Goal: Book appointment/travel/reservation

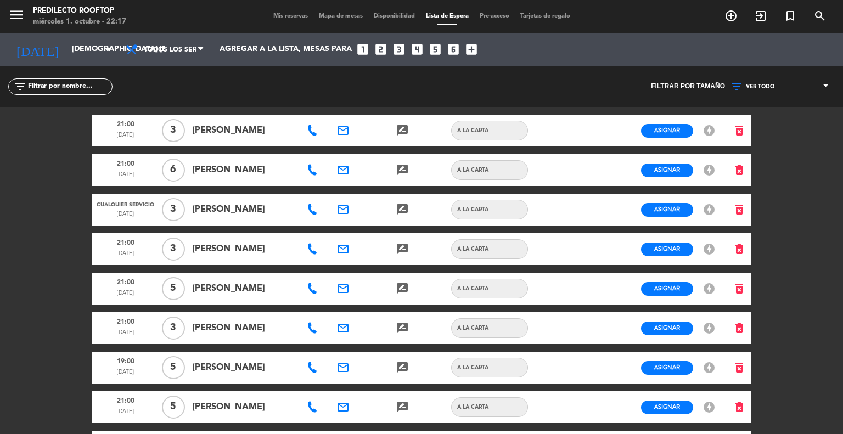
click at [281, 13] on span "Mis reservas" at bounding box center [291, 16] width 46 height 6
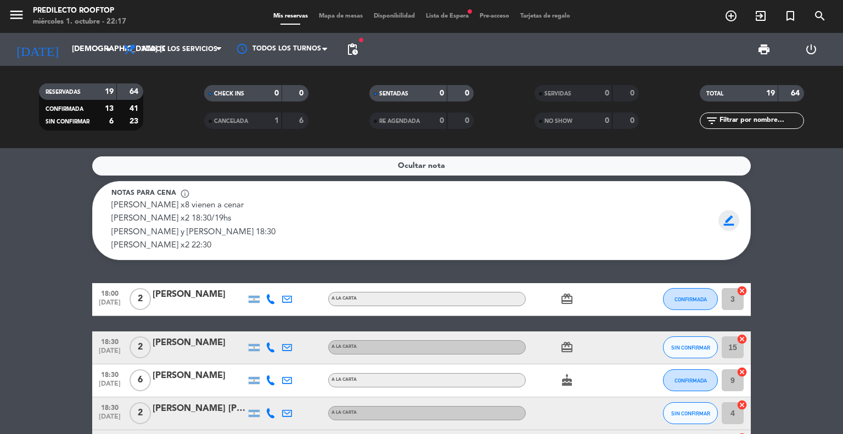
click at [732, 217] on span "border_color" at bounding box center [729, 220] width 21 height 21
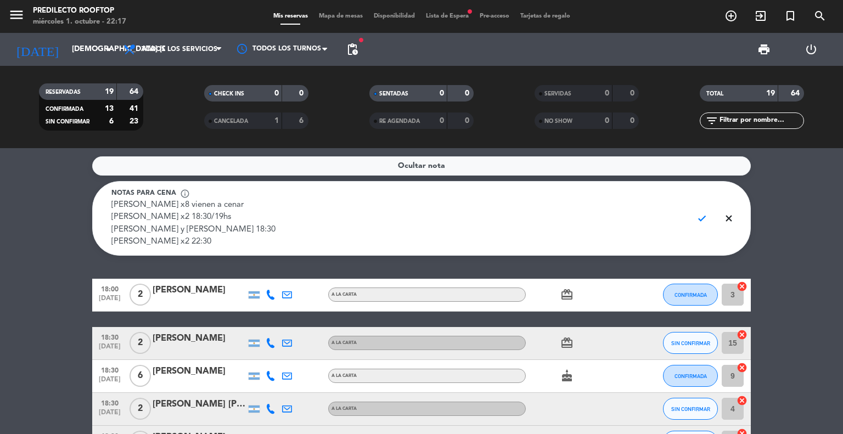
click at [634, 238] on textarea "[PERSON_NAME] x8 vienen a cenar [PERSON_NAME] x2 18:30/19hs [PERSON_NAME] y [PE…" at bounding box center [397, 223] width 573 height 49
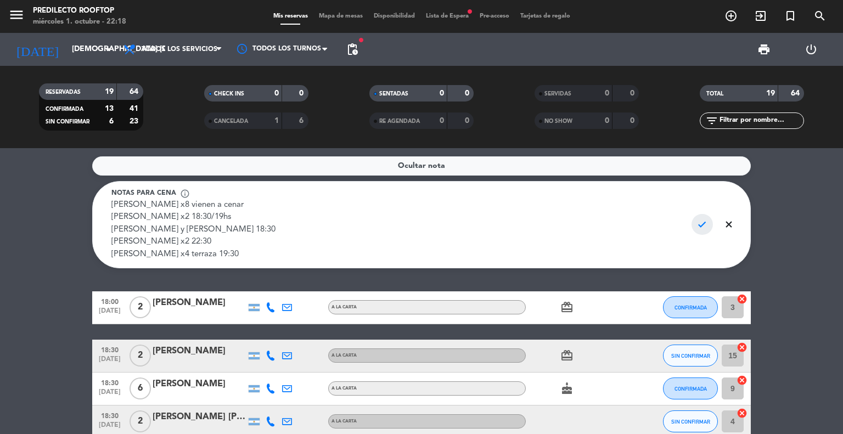
type textarea "[PERSON_NAME] x8 vienen a cenar [PERSON_NAME] x2 18:30/19hs [PERSON_NAME] y [PE…"
click at [704, 229] on span "check" at bounding box center [702, 224] width 21 height 21
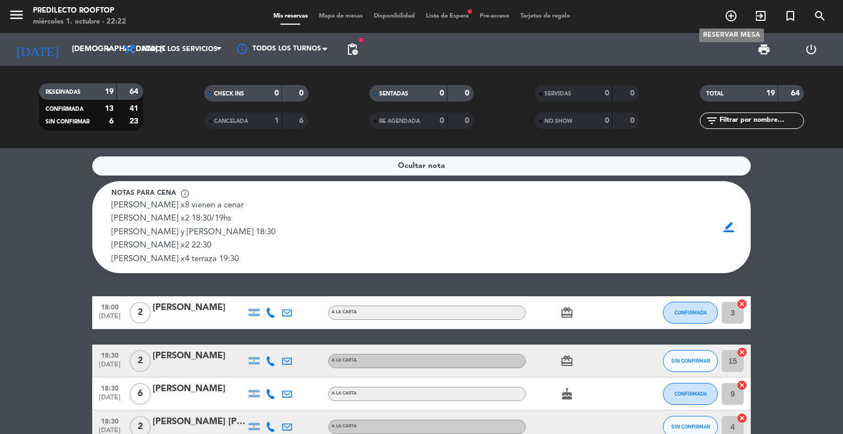
click at [730, 13] on icon "add_circle_outline" at bounding box center [731, 15] width 13 height 13
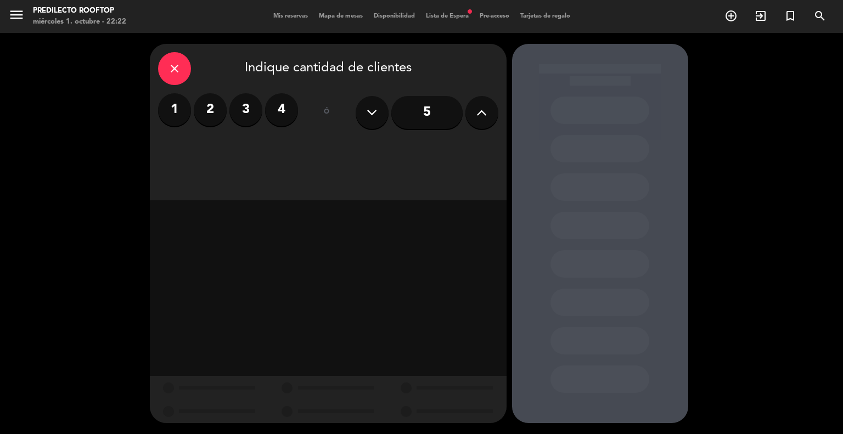
click at [275, 115] on label "4" at bounding box center [281, 109] width 33 height 33
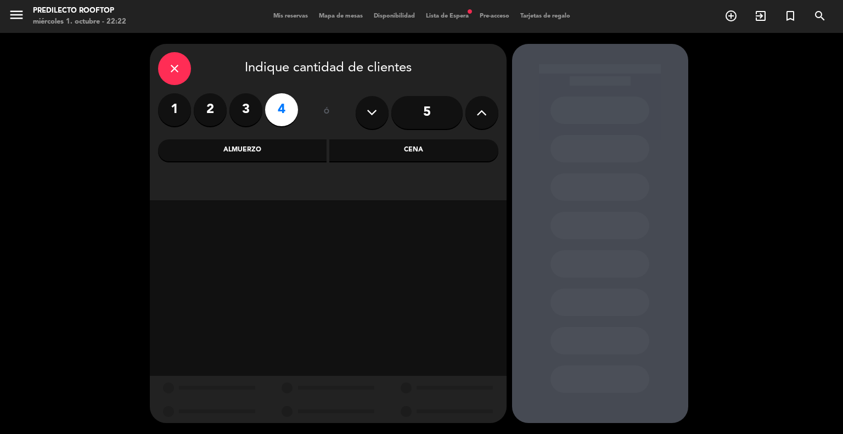
click at [292, 151] on div "Almuerzo" at bounding box center [242, 150] width 169 height 22
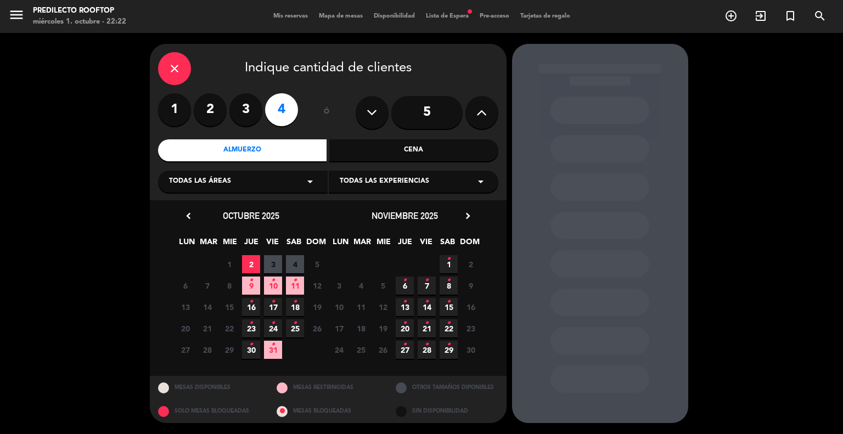
click at [250, 266] on span "2" at bounding box center [251, 264] width 18 height 18
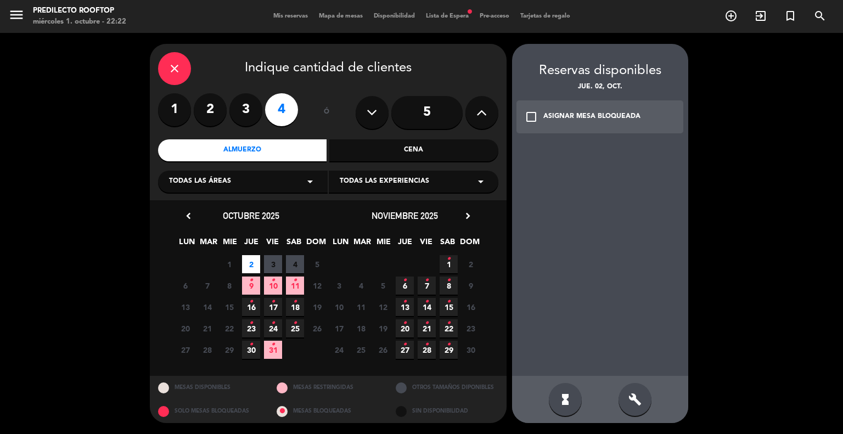
click at [548, 120] on div "ASIGNAR MESA BLOQUEADA" at bounding box center [592, 116] width 97 height 11
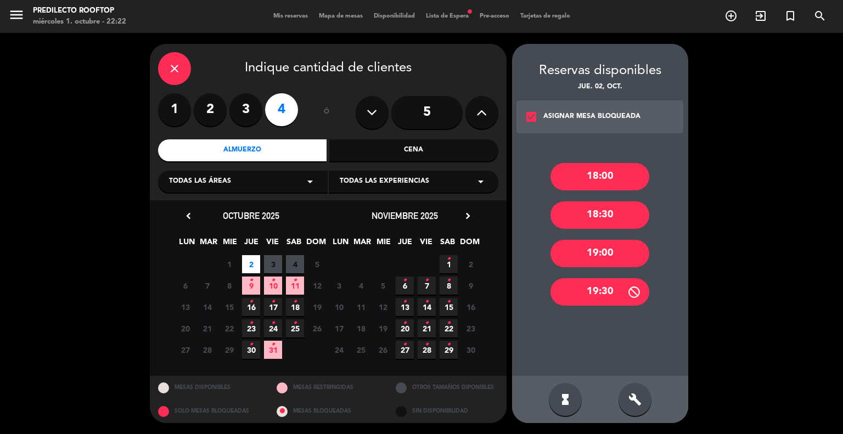
click at [598, 249] on div "19:00" at bounding box center [600, 253] width 99 height 27
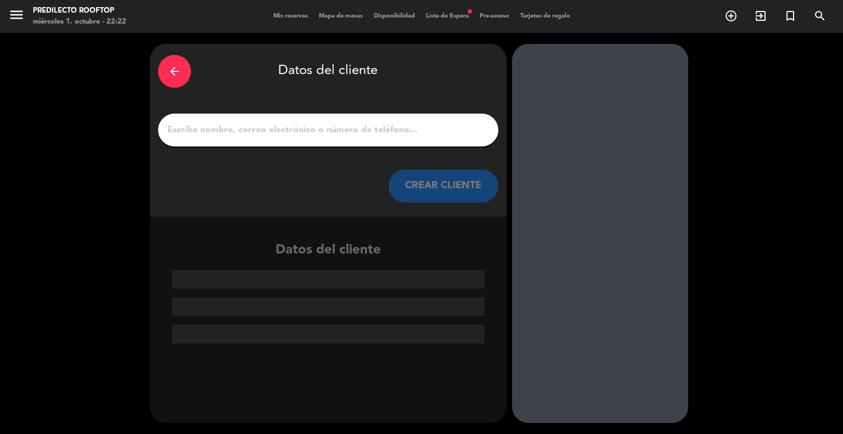
click at [365, 130] on input "1" at bounding box center [328, 129] width 324 height 15
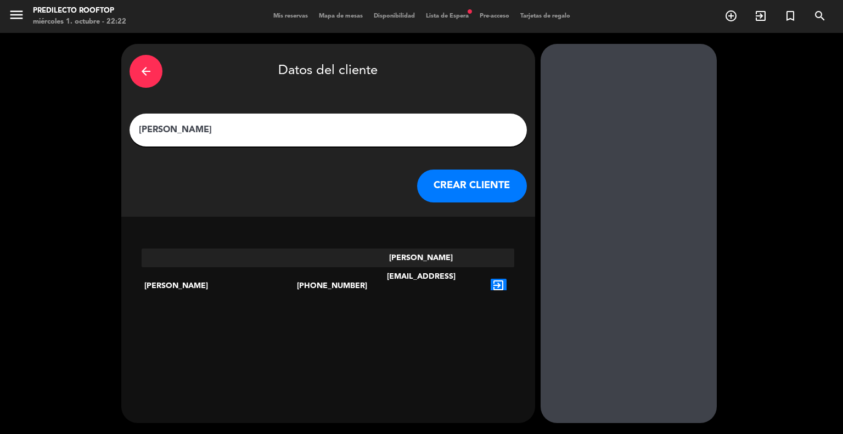
type input "[PERSON_NAME]"
click at [419, 182] on button "CREAR CLIENTE" at bounding box center [472, 186] width 110 height 33
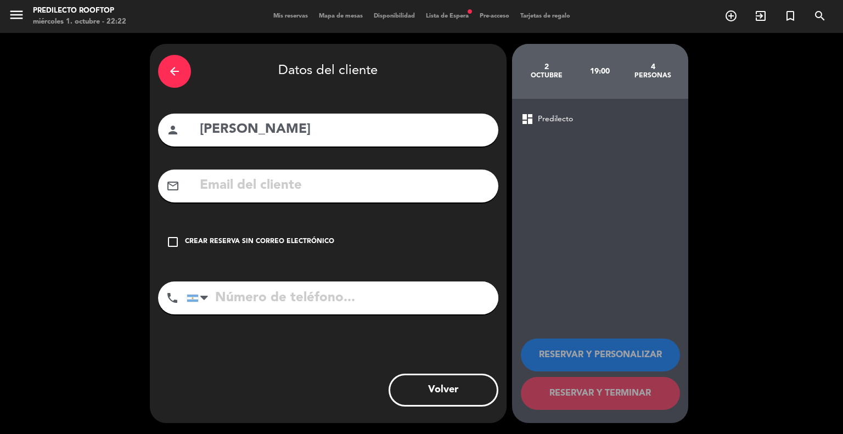
click at [293, 181] on input "text" at bounding box center [345, 186] width 292 height 23
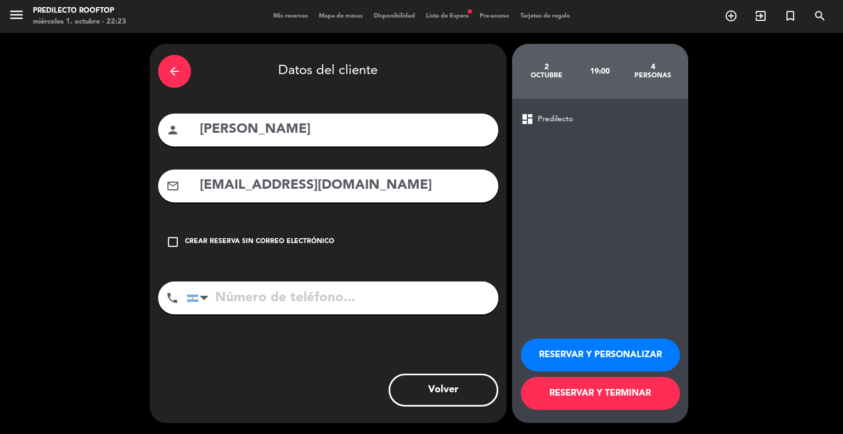
type input "[EMAIL_ADDRESS][DOMAIN_NAME]"
click at [629, 393] on button "RESERVAR Y TERMINAR" at bounding box center [600, 393] width 159 height 33
